Goal: Task Accomplishment & Management: Use online tool/utility

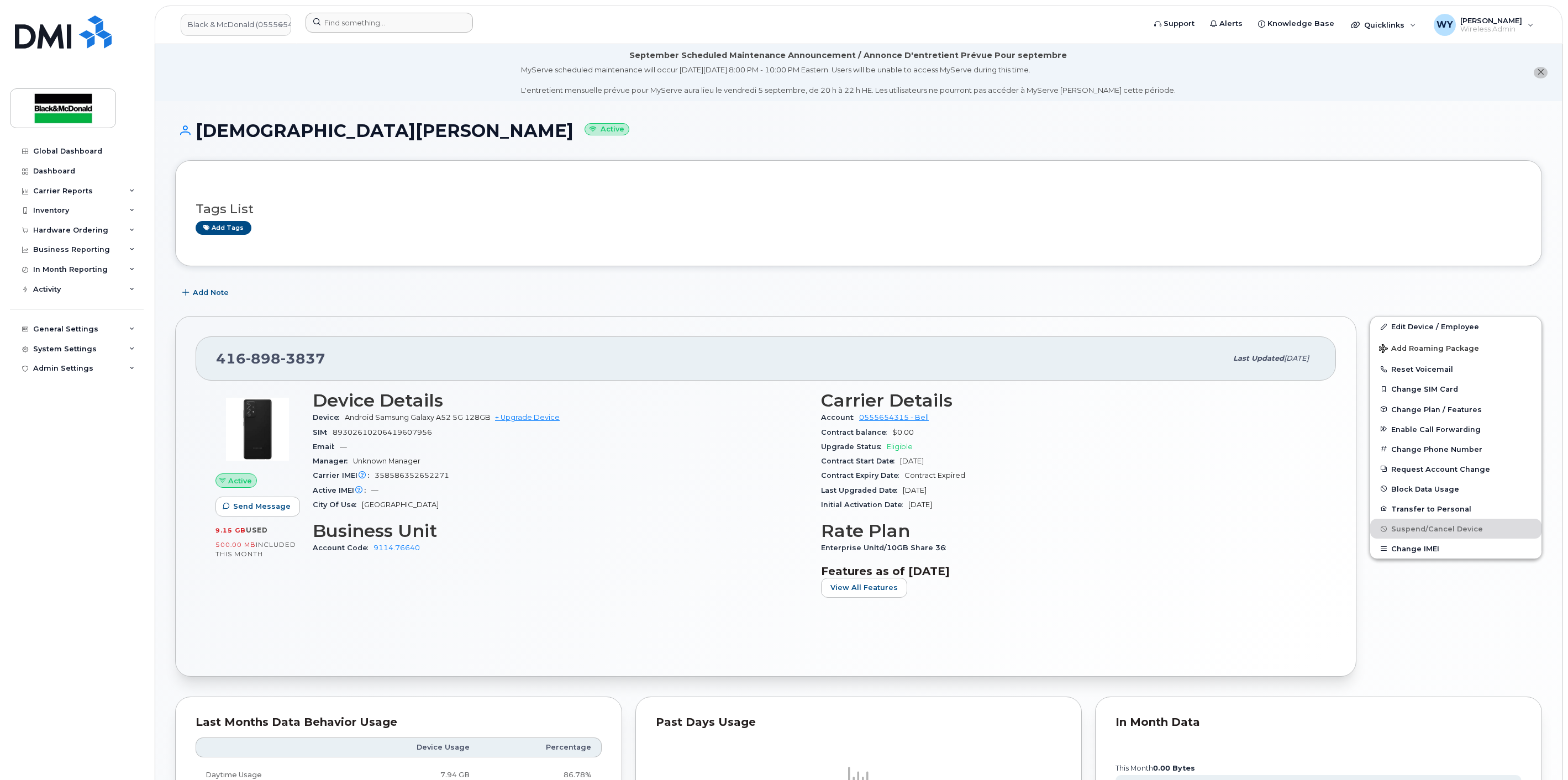
scroll to position [123, 0]
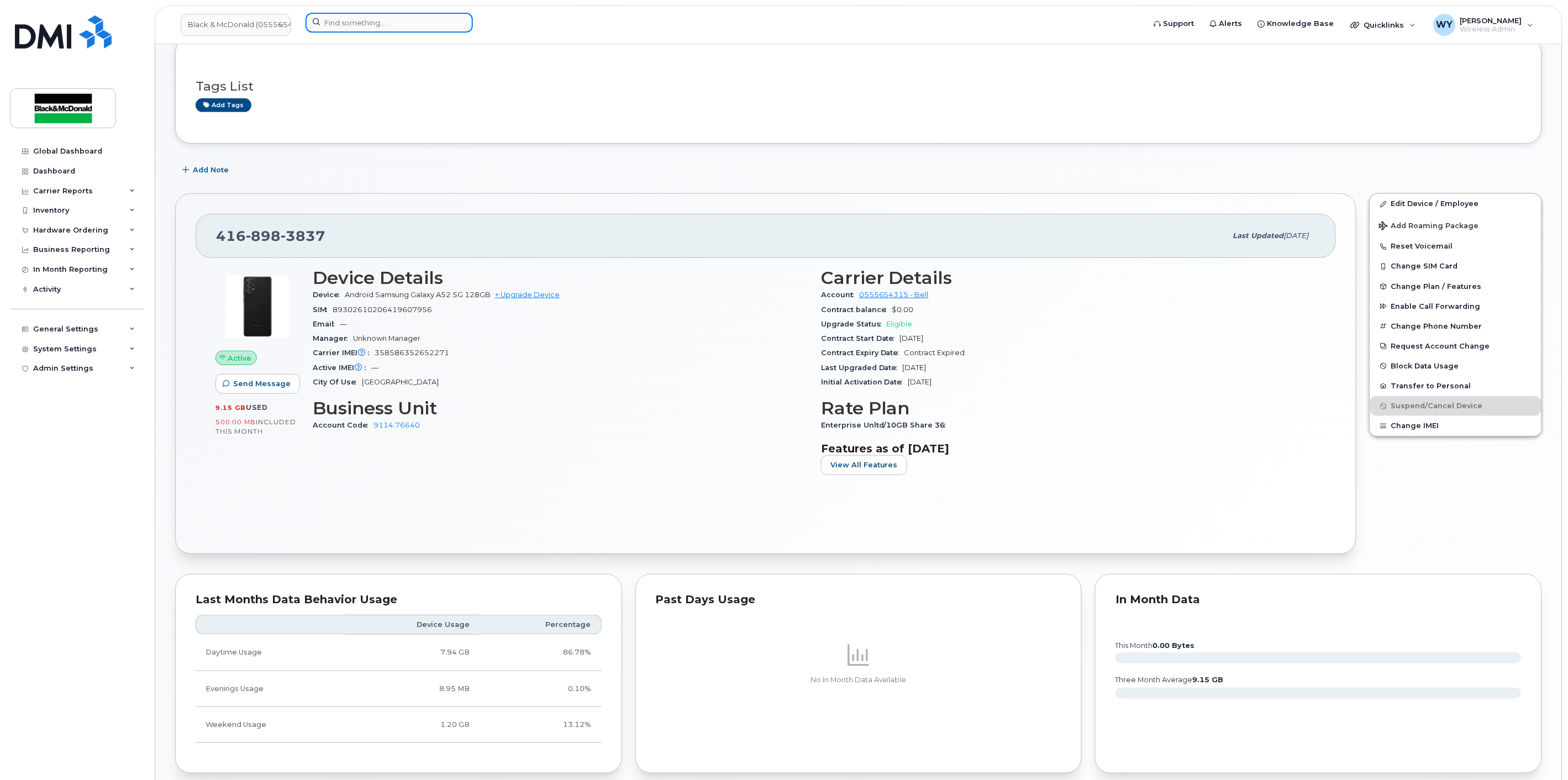
click at [412, 31] on input at bounding box center [389, 22] width 167 height 20
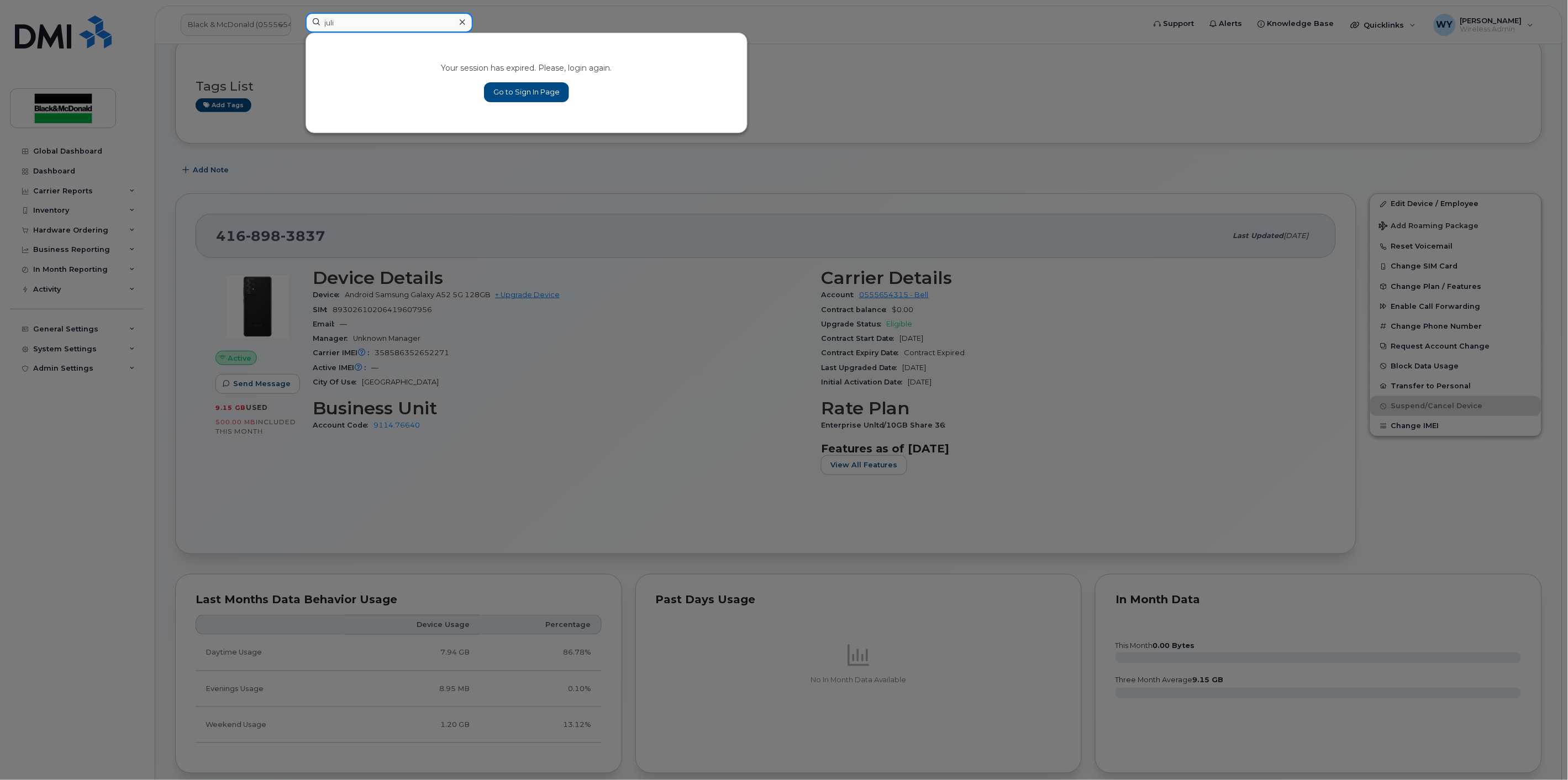
type input "juli"
click at [507, 100] on link "Go to Sign In Page" at bounding box center [527, 92] width 85 height 20
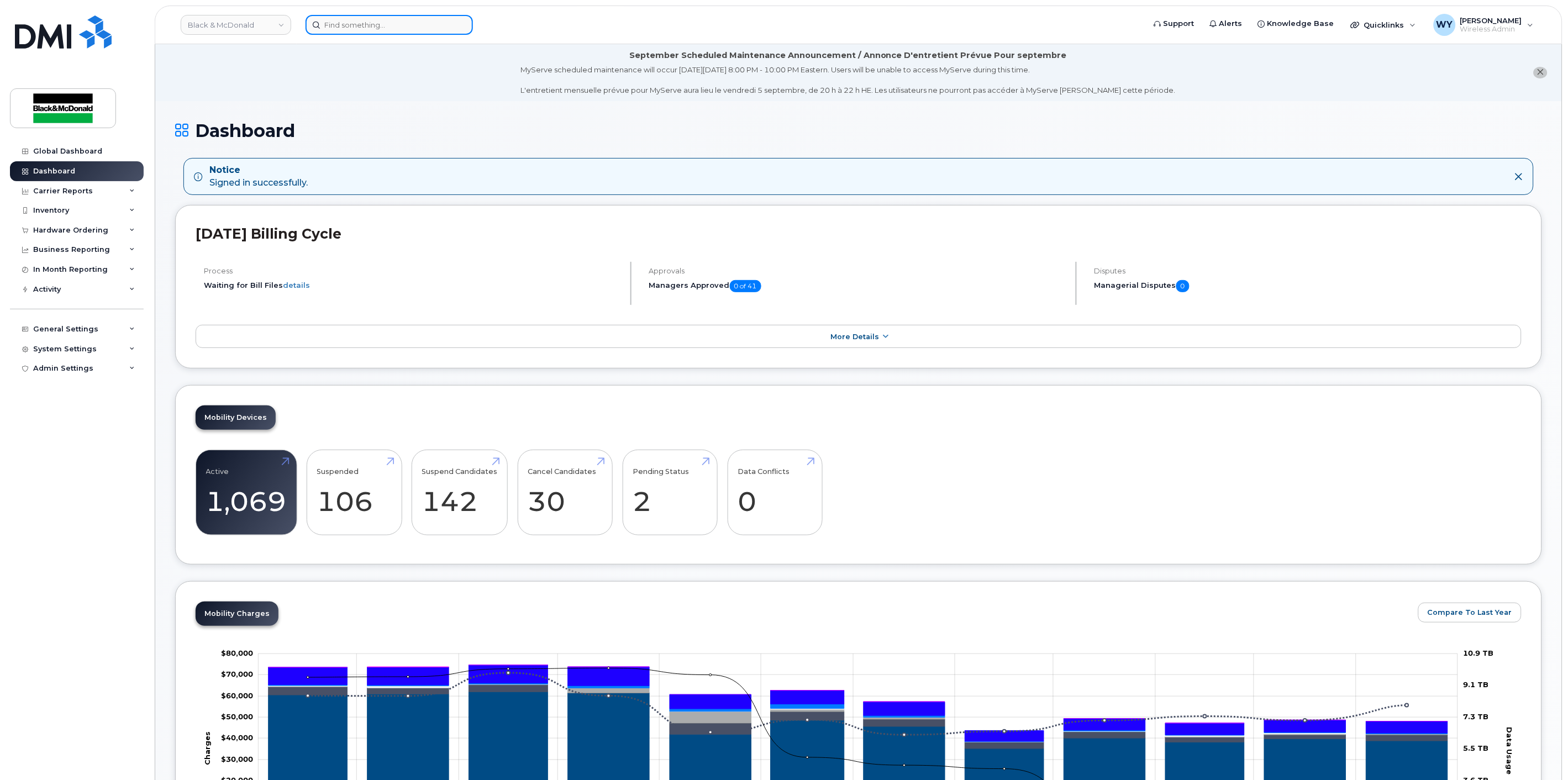
click at [350, 33] on input at bounding box center [389, 25] width 167 height 20
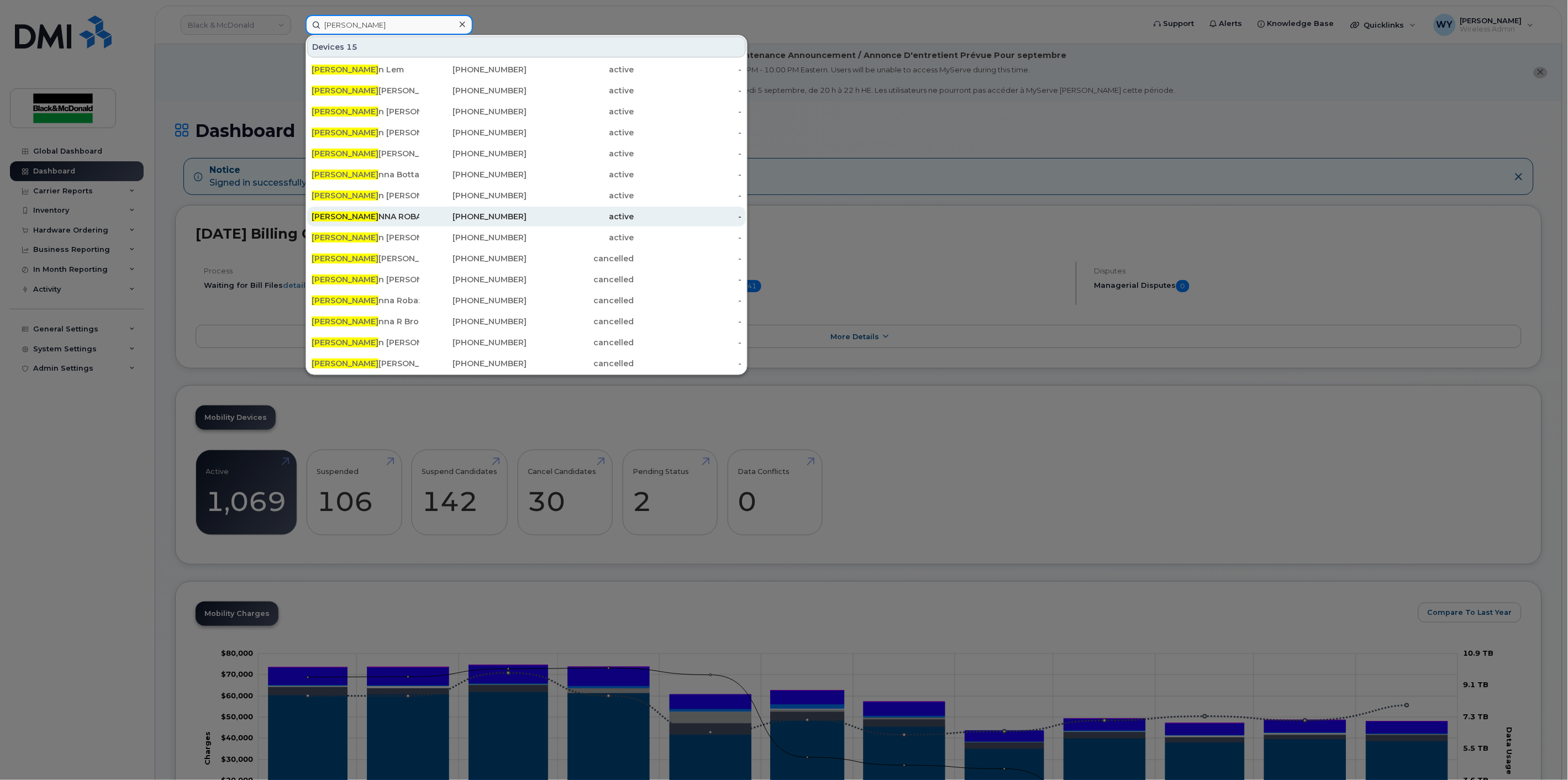
type input "[PERSON_NAME]"
click at [383, 213] on div "[PERSON_NAME]" at bounding box center [365, 216] width 108 height 11
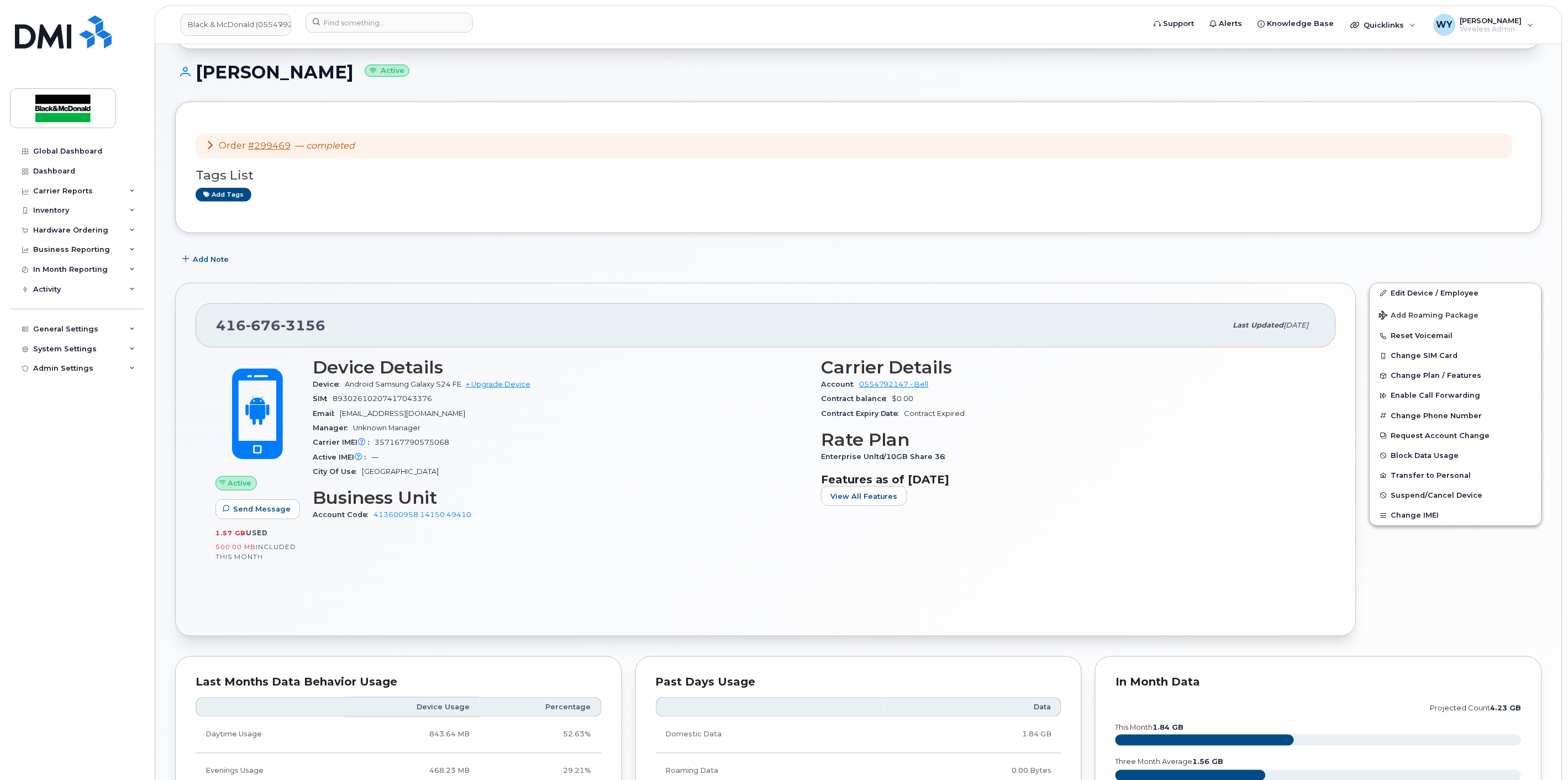
scroll to position [153, 0]
click at [1427, 336] on button "Reset Voicemail" at bounding box center [1456, 335] width 171 height 20
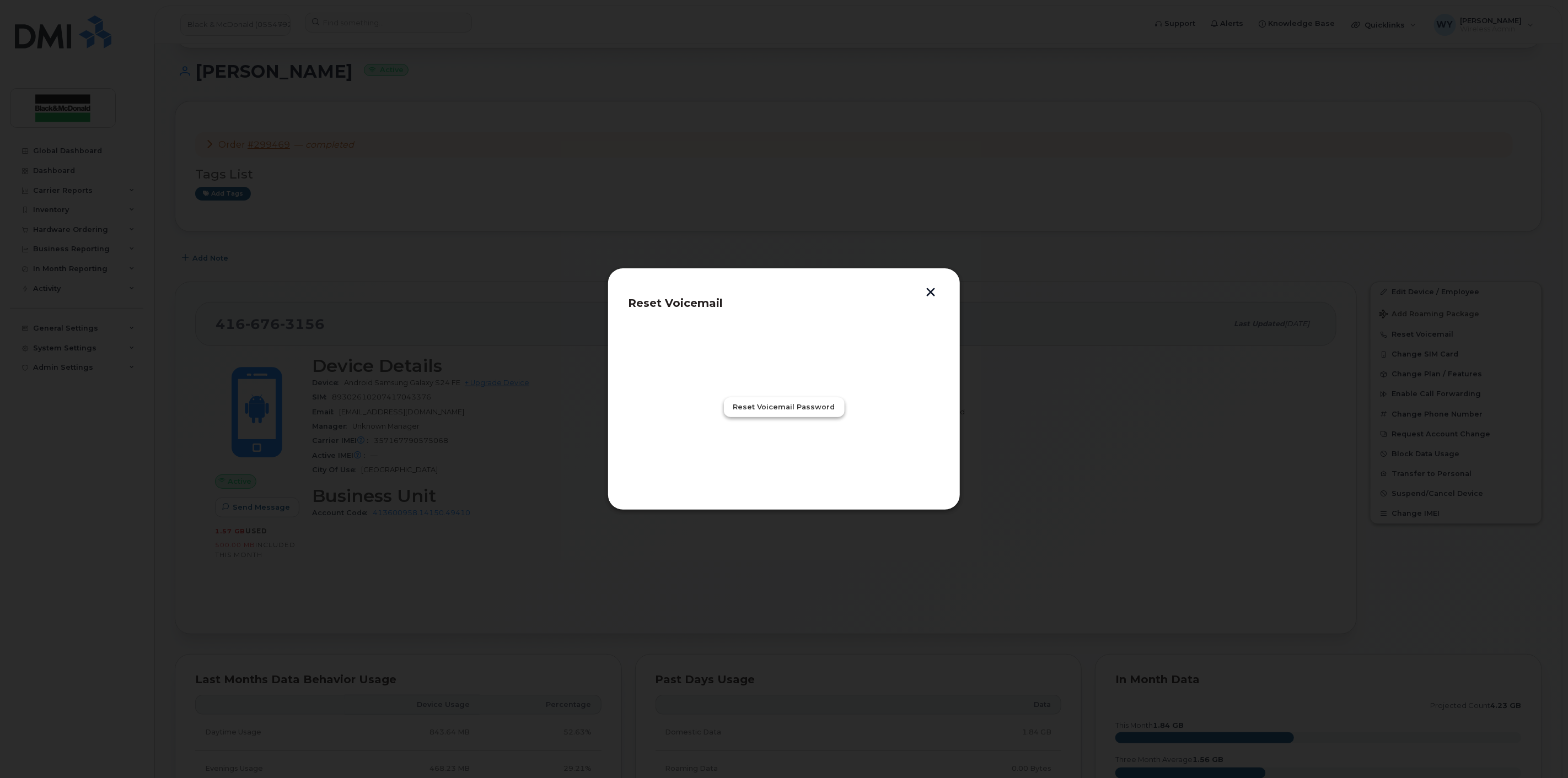
click at [791, 411] on span "Reset Voicemail Password" at bounding box center [784, 407] width 102 height 10
click at [798, 450] on button "Close" at bounding box center [784, 455] width 40 height 20
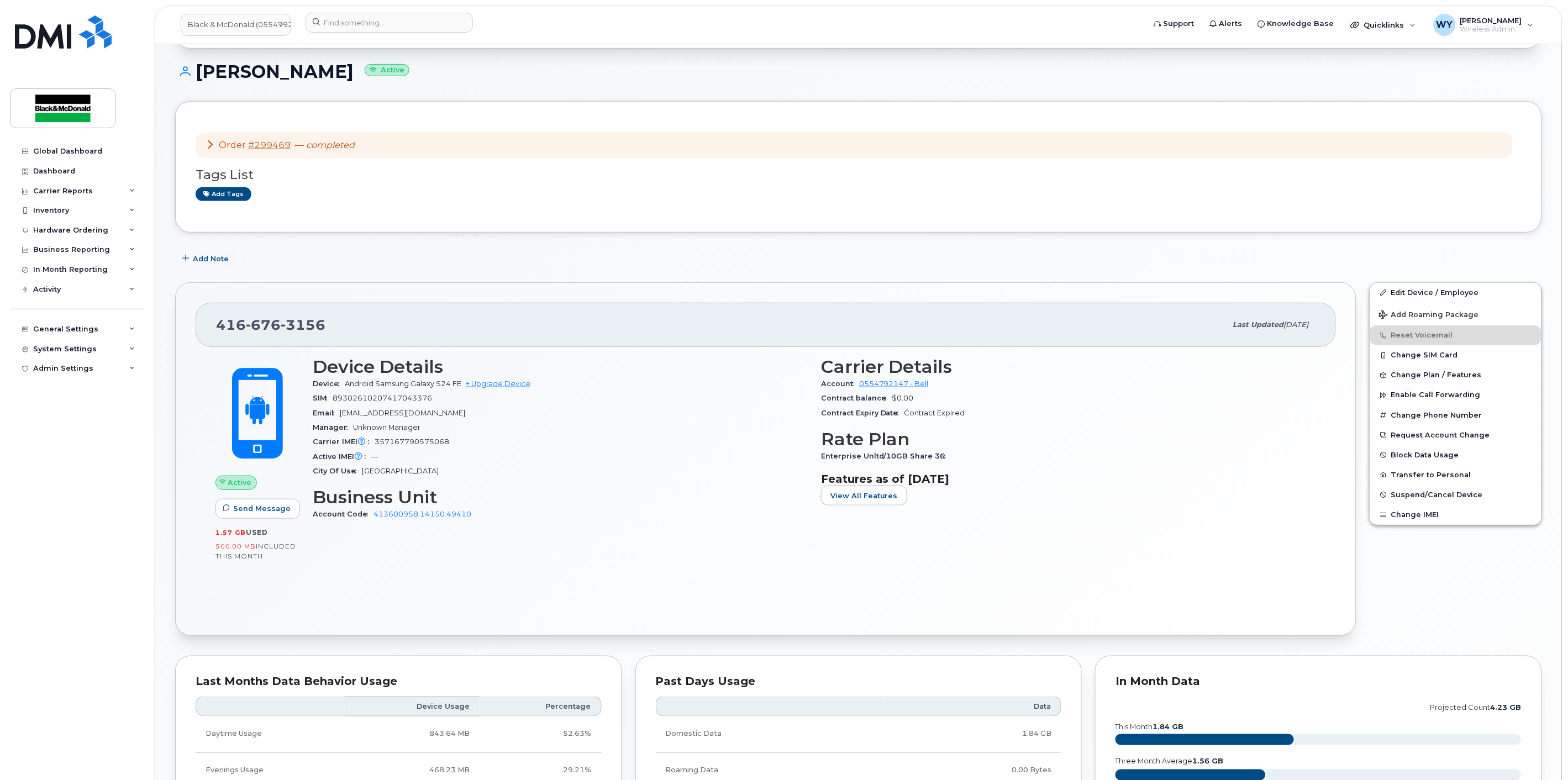
click at [1173, 465] on div "Carrier Details Account 0554792147 - Bell Contract balance $0.00 Contract Expir…" at bounding box center [1069, 444] width 508 height 187
